Goal: Task Accomplishment & Management: Use online tool/utility

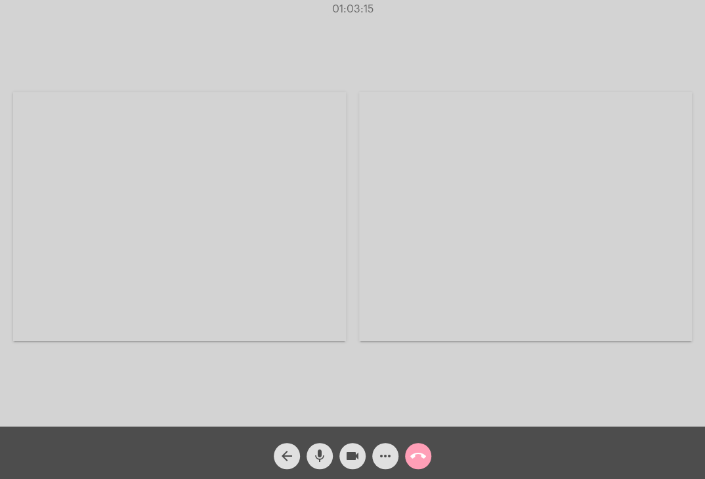
drag, startPoint x: 0, startPoint y: 0, endPoint x: 411, endPoint y: 455, distance: 613.3
click at [411, 455] on mat-icon "call_end" at bounding box center [418, 457] width 16 height 16
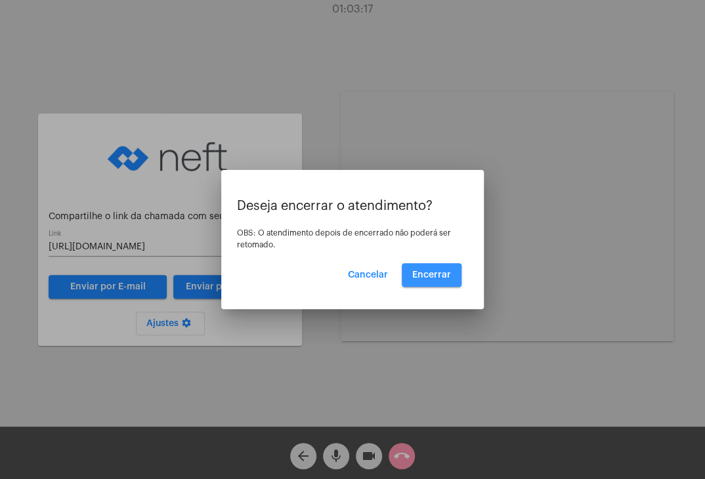
click at [426, 277] on span "Encerrar" at bounding box center [431, 275] width 39 height 9
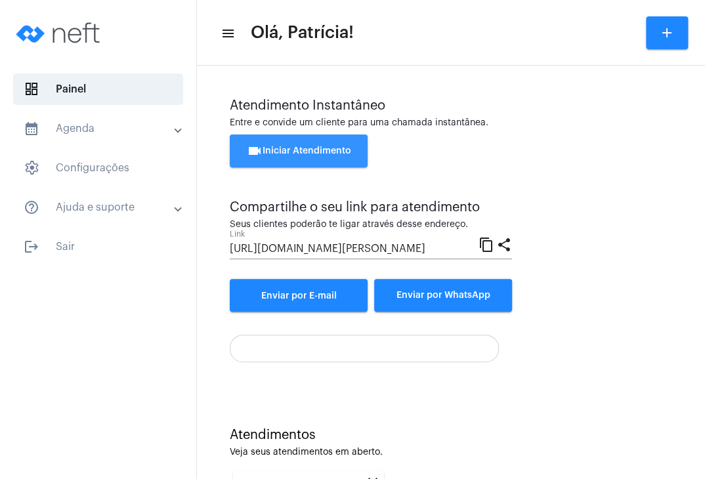
click at [307, 158] on button "videocam Iniciar Atendimento" at bounding box center [299, 151] width 138 height 33
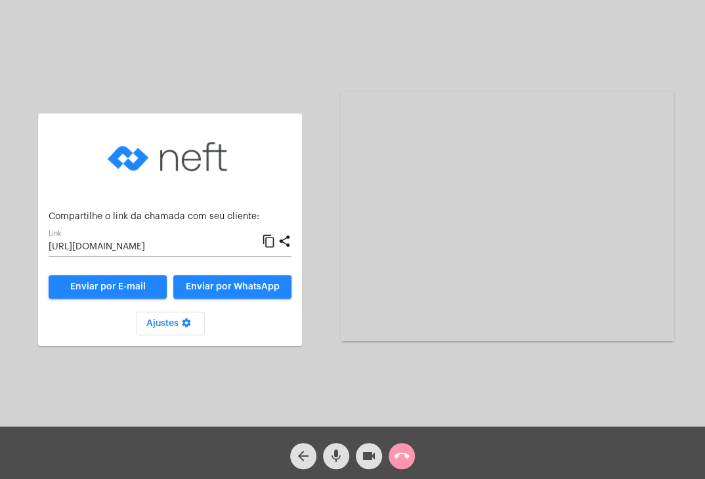
click at [202, 247] on input "[URL][DOMAIN_NAME]" at bounding box center [155, 247] width 213 height 11
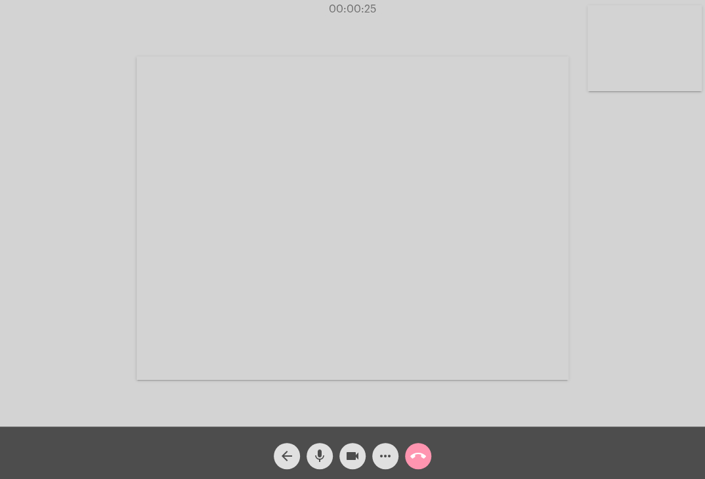
click at [652, 43] on video at bounding box center [645, 48] width 114 height 86
click at [451, 190] on video at bounding box center [436, 217] width 432 height 324
click at [451, 190] on video at bounding box center [525, 217] width 333 height 250
click at [451, 190] on video at bounding box center [436, 217] width 432 height 324
click at [389, 468] on span "more_horiz" at bounding box center [386, 456] width 16 height 26
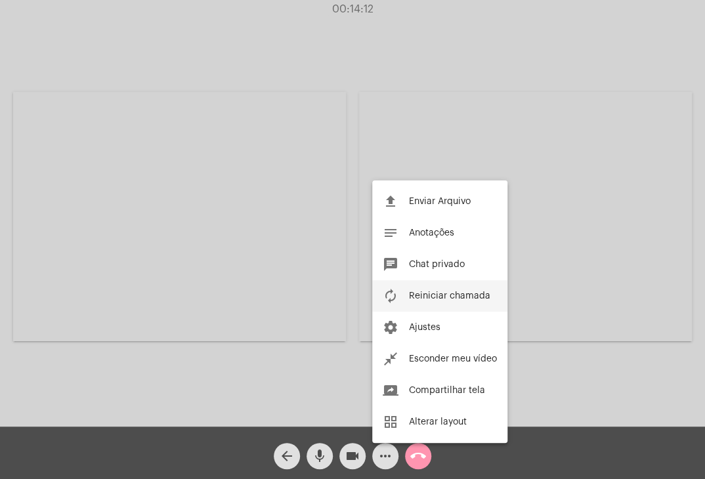
click at [428, 297] on span "Reiniciar chamada" at bounding box center [449, 296] width 81 height 9
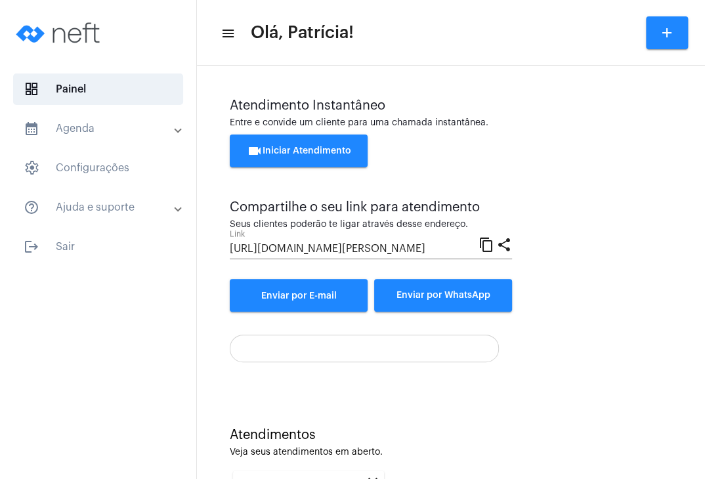
click at [313, 149] on span "videocam Iniciar Atendimento" at bounding box center [299, 150] width 104 height 9
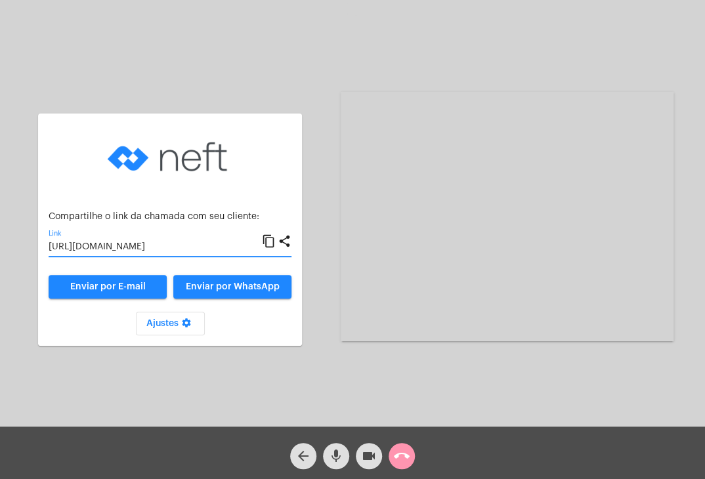
click at [197, 248] on input "https://neft.com.br/chamada/a0fb5a02-76e9-4229-b1f8-b2ba24f92e74" at bounding box center [155, 247] width 213 height 11
